Goal: Check status: Check status

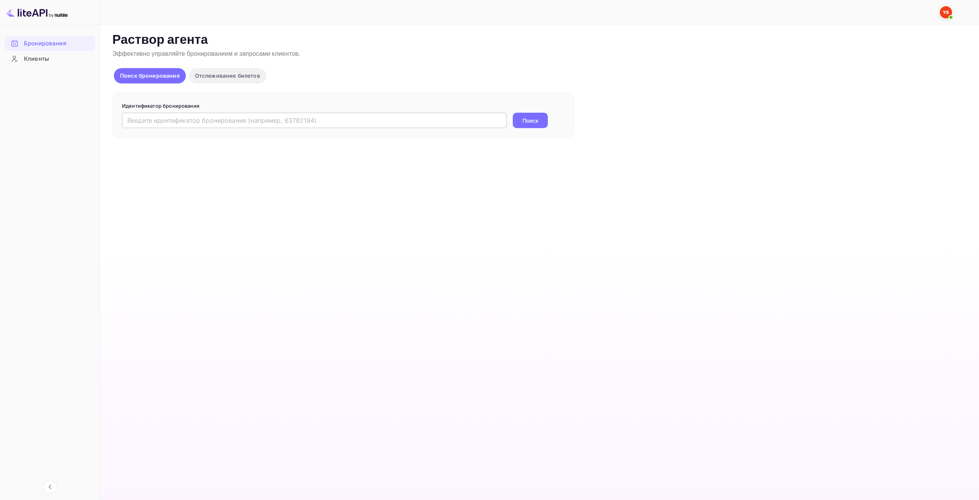
click at [387, 121] on input "text" at bounding box center [314, 120] width 385 height 15
paste input "9945176"
type input "9945176"
drag, startPoint x: 509, startPoint y: 116, endPoint x: 516, endPoint y: 119, distance: 7.3
click at [509, 117] on div "9945176 ​ Поиск" at bounding box center [343, 120] width 443 height 15
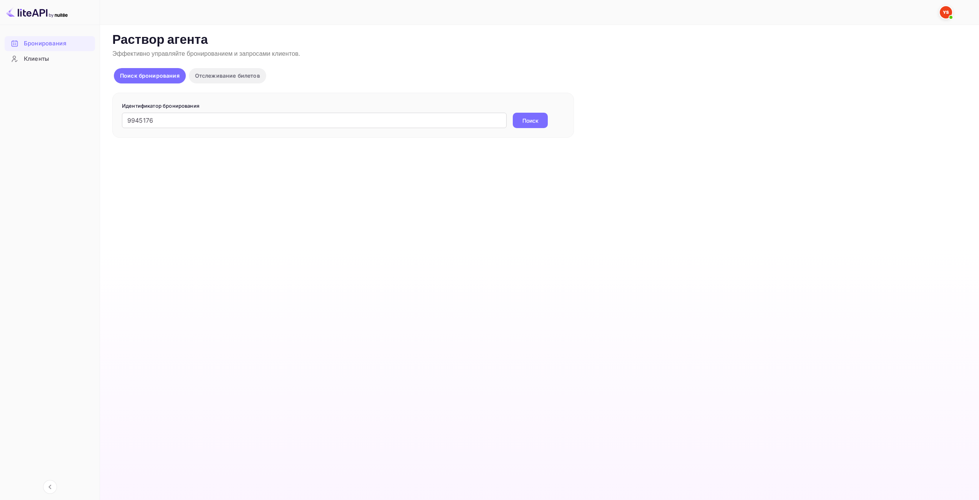
click at [522, 120] on button "Поиск" at bounding box center [530, 120] width 35 height 15
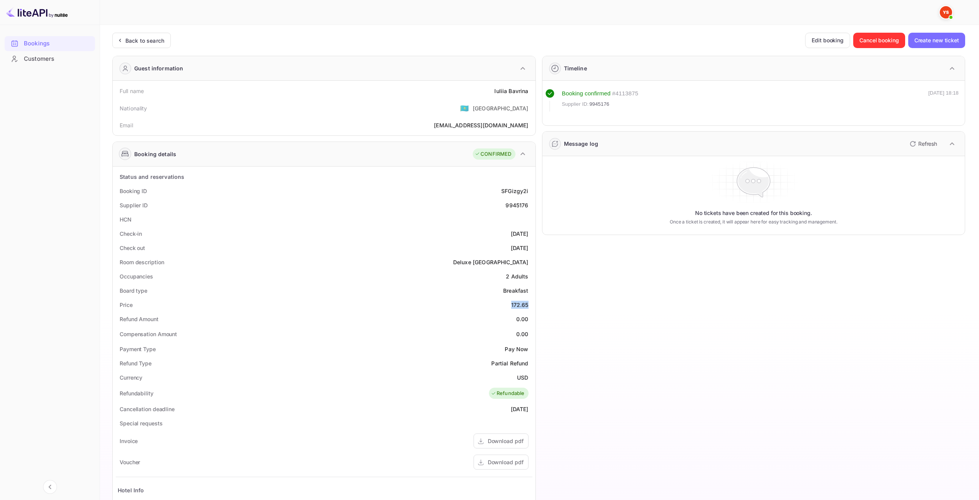
drag, startPoint x: 511, startPoint y: 305, endPoint x: 485, endPoint y: 266, distance: 46.8
click at [528, 306] on div "172.65" at bounding box center [519, 305] width 17 height 8
drag, startPoint x: 522, startPoint y: 376, endPoint x: 529, endPoint y: 377, distance: 6.9
click at [529, 377] on div "Currency USD" at bounding box center [324, 378] width 417 height 14
copy ya-tr-span "USD"
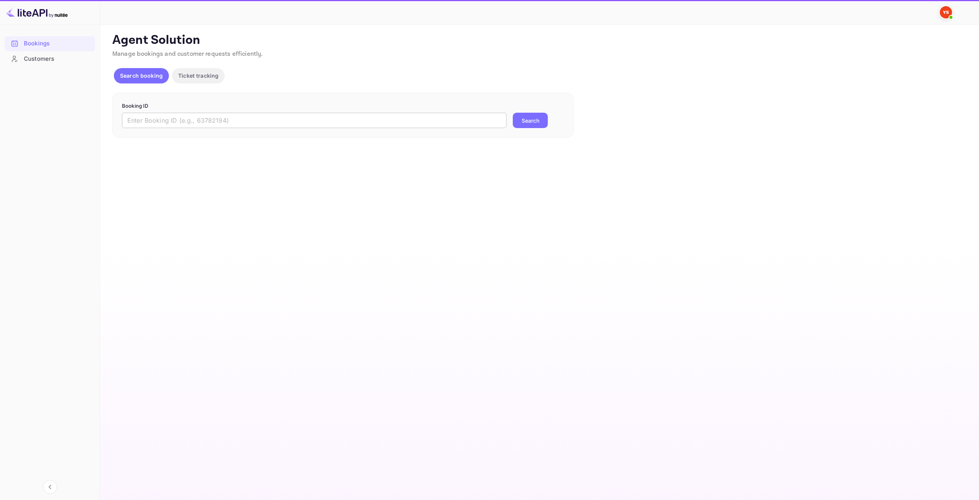
click at [483, 121] on input "text" at bounding box center [314, 120] width 385 height 15
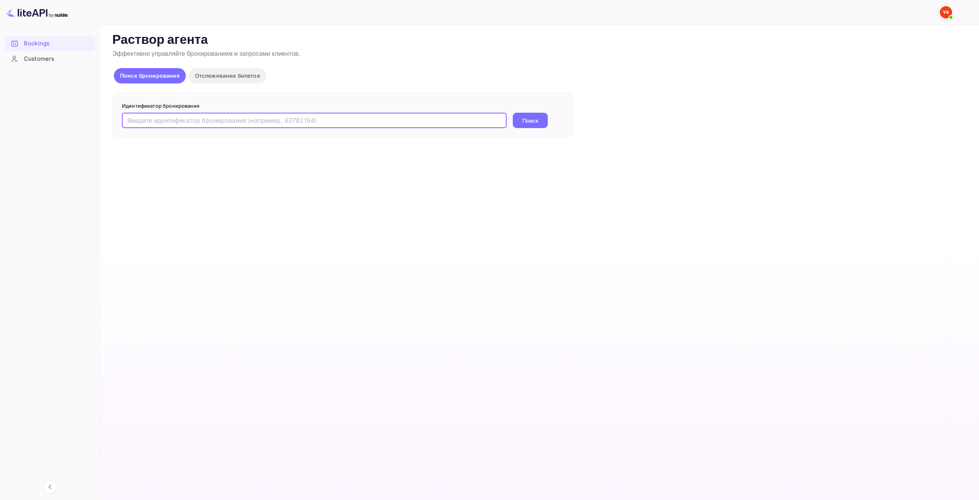
paste input "9945176"
type input "9945176"
click at [549, 111] on form "Идентификатор бронирования 9945176 ​ Поиск" at bounding box center [343, 115] width 443 height 26
click at [525, 127] on button "Поиск" at bounding box center [530, 120] width 35 height 15
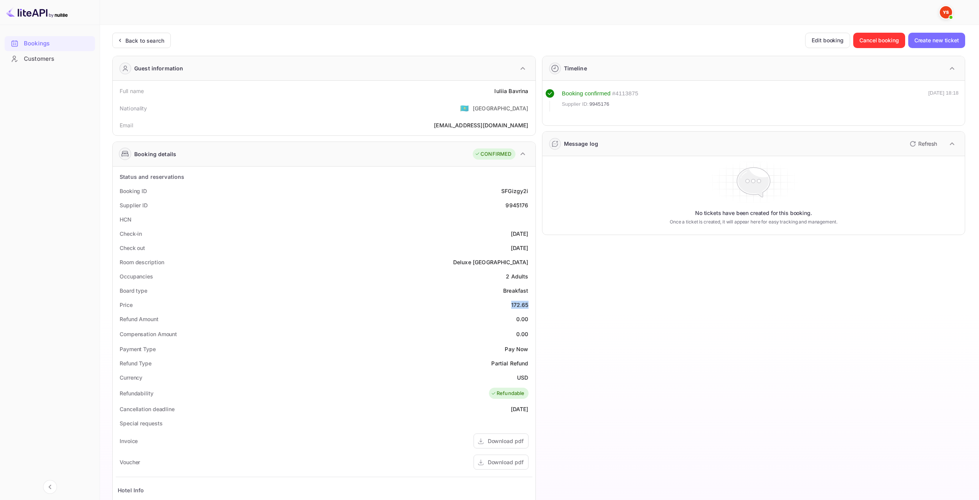
drag, startPoint x: 510, startPoint y: 303, endPoint x: 528, endPoint y: 305, distance: 17.8
click at [528, 305] on div "Price 172.65" at bounding box center [324, 305] width 417 height 14
copy div "172.65"
click at [42, 41] on ya-tr-span "Bookings" at bounding box center [37, 43] width 26 height 9
click at [47, 55] on div "Customers" at bounding box center [57, 59] width 67 height 9
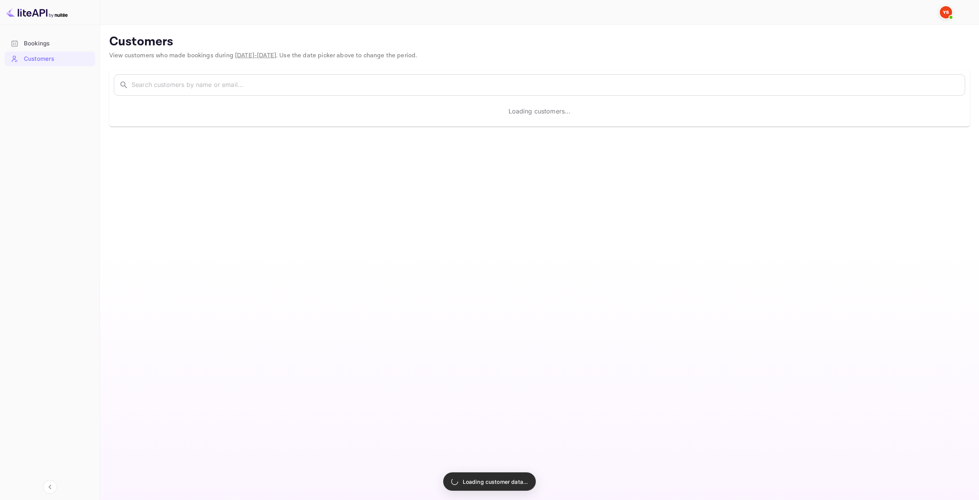
click at [39, 9] on img at bounding box center [37, 12] width 62 height 12
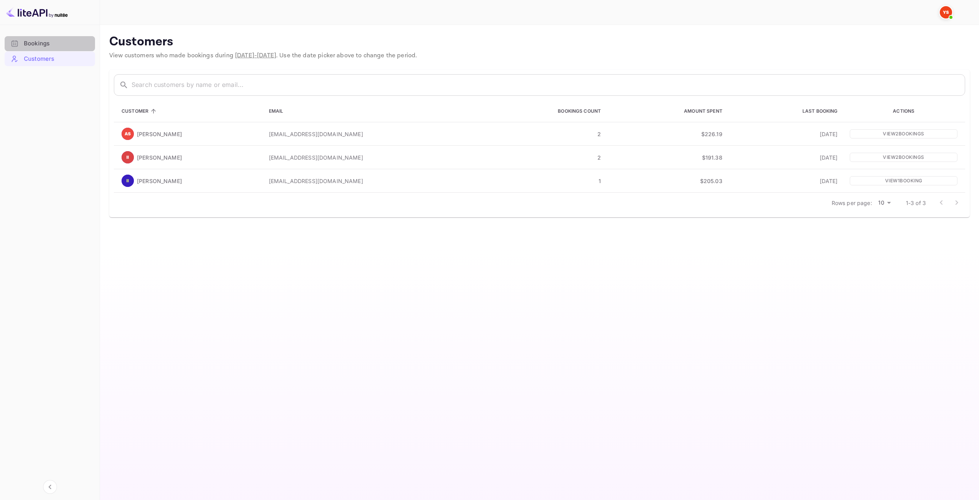
click at [53, 48] on div "Bookings" at bounding box center [57, 43] width 67 height 9
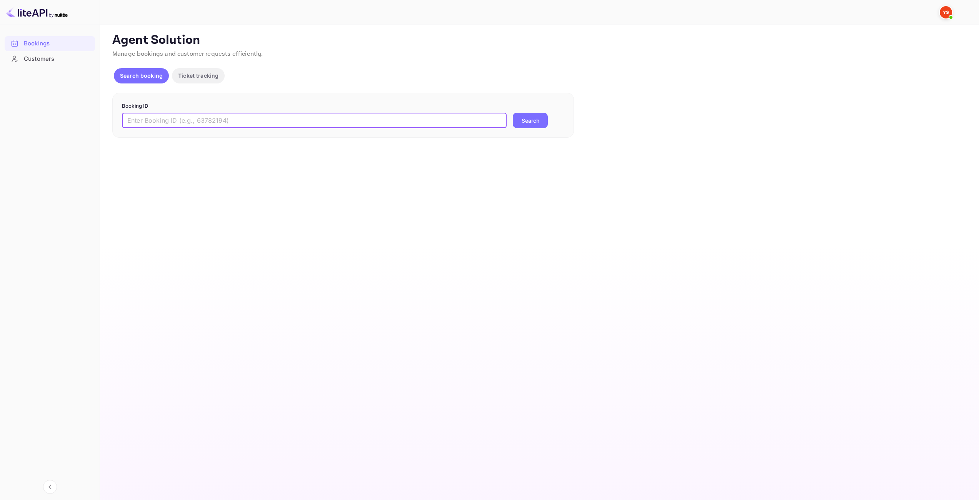
drag, startPoint x: 185, startPoint y: 124, endPoint x: 393, endPoint y: 128, distance: 207.5
click at [189, 127] on input "text" at bounding box center [314, 120] width 385 height 15
paste input "9945039"
type input "9945039"
click at [515, 124] on button "Search" at bounding box center [530, 120] width 35 height 15
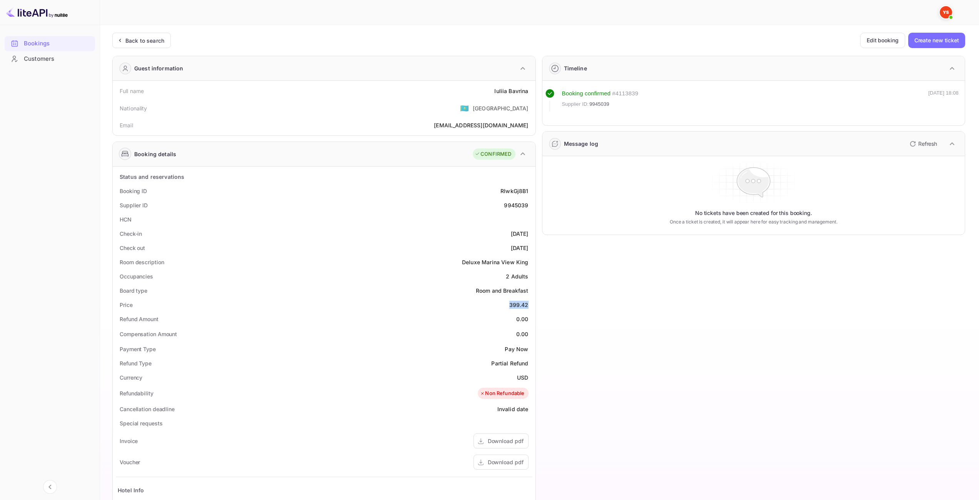
drag, startPoint x: 511, startPoint y: 305, endPoint x: 528, endPoint y: 305, distance: 16.9
click at [528, 306] on div "399.42" at bounding box center [519, 305] width 19 height 8
drag, startPoint x: 518, startPoint y: 379, endPoint x: 528, endPoint y: 379, distance: 10.0
click at [528, 379] on div "USD" at bounding box center [522, 378] width 11 height 8
